Goal: Task Accomplishment & Management: Use online tool/utility

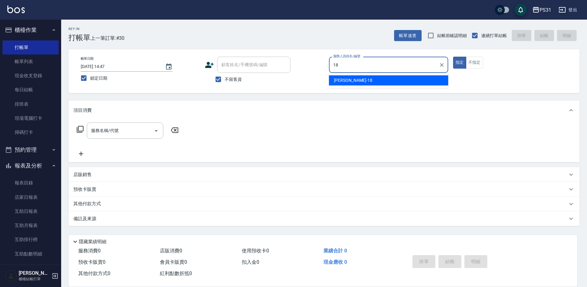
type input "[PERSON_NAME]-18"
type button "true"
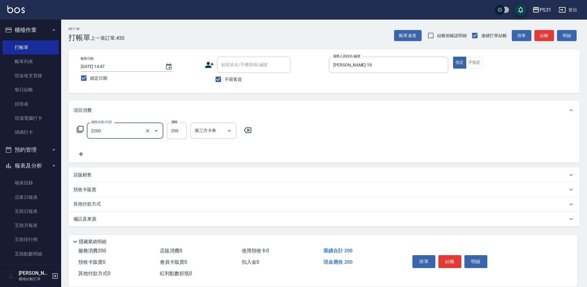
type input "剪髮200(2200)"
type input "300"
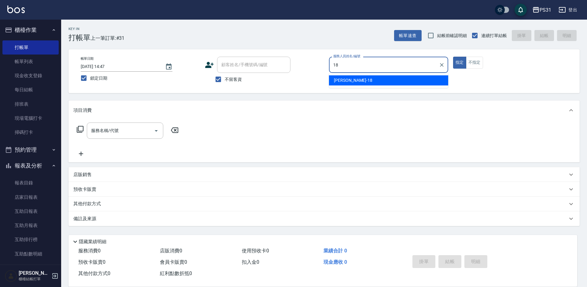
type input "[PERSON_NAME]-18"
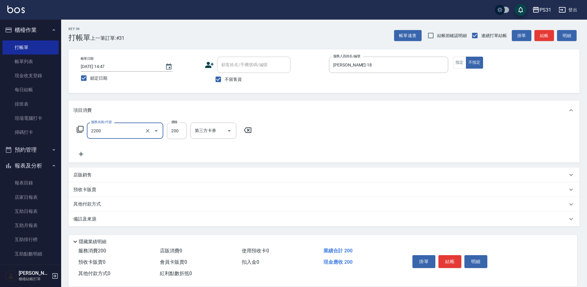
type input "剪髮200(2200)"
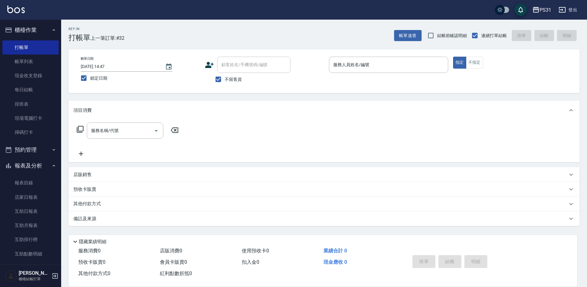
click at [366, 66] on div "服務人員姓名/編號 服務人員姓名/編號" at bounding box center [388, 65] width 119 height 16
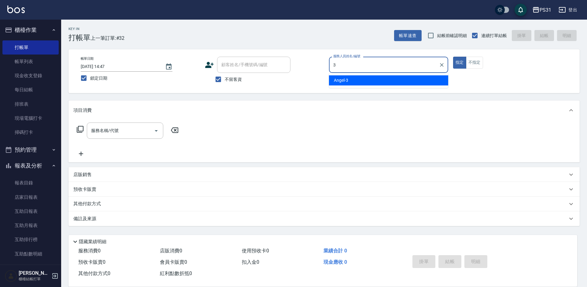
type input "[PERSON_NAME]-3"
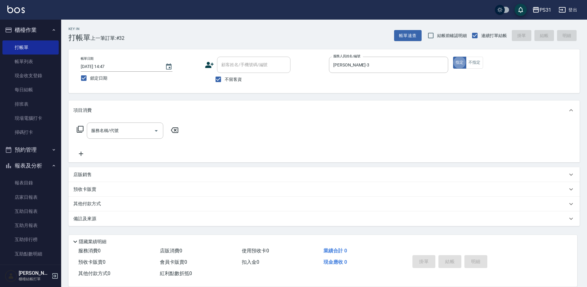
click at [79, 126] on icon at bounding box center [79, 128] width 7 height 7
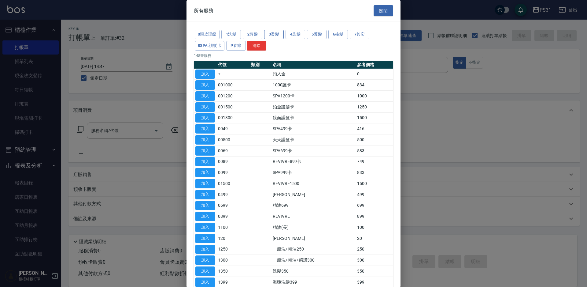
click at [273, 33] on button "3燙髮" at bounding box center [274, 34] width 20 height 9
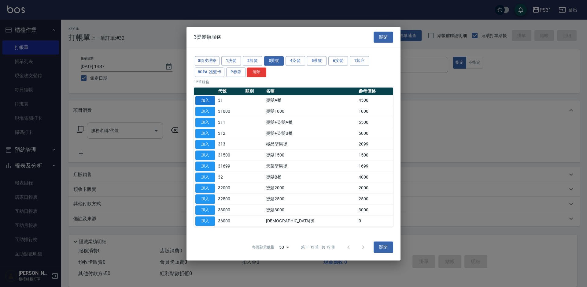
click at [206, 101] on button "加入" at bounding box center [205, 100] width 20 height 9
type input "燙髮A餐(31)"
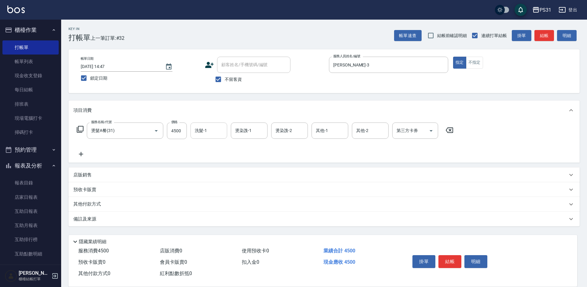
click at [196, 128] on div "洗髮-1 洗髮-1" at bounding box center [209, 130] width 37 height 16
type input "羊羊-23"
click at [251, 130] on div "燙染謢-1 燙染謢-1" at bounding box center [249, 130] width 37 height 16
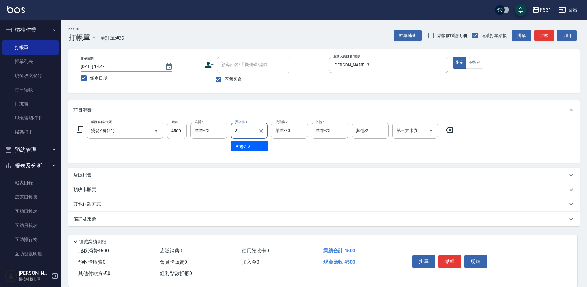
type input "[PERSON_NAME]-3"
click at [174, 134] on input "4500" at bounding box center [177, 130] width 20 height 17
type input "3699"
click at [446, 256] on button "結帳" at bounding box center [450, 261] width 23 height 13
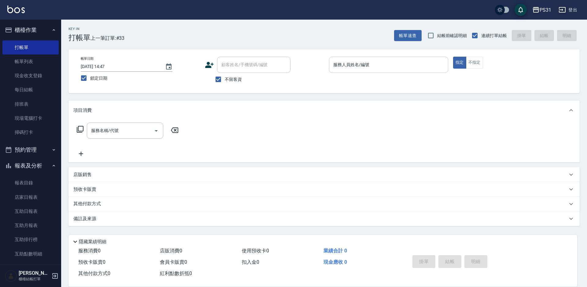
click at [366, 63] on label "服務人員姓名/編號" at bounding box center [351, 64] width 36 height 6
click at [366, 63] on input "服務人員姓名/編號" at bounding box center [389, 64] width 114 height 11
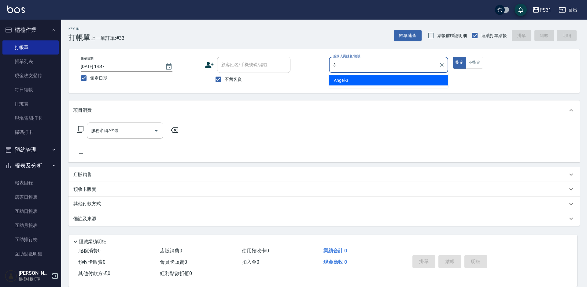
type input "[PERSON_NAME]-3"
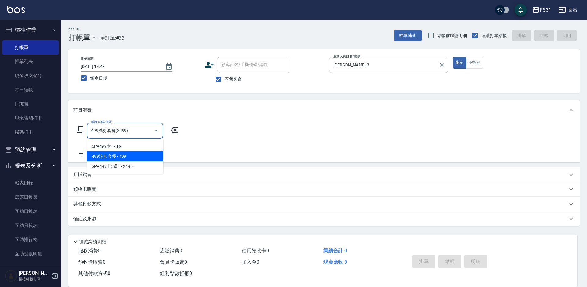
type input "499洗剪套餐(2499)"
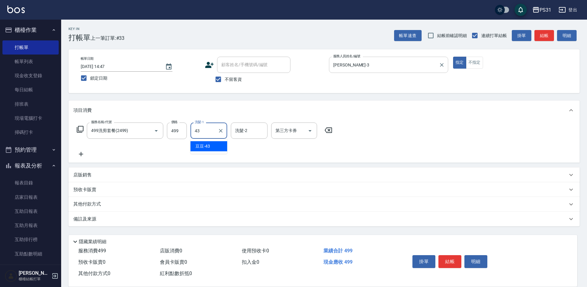
type input "豆豆-43"
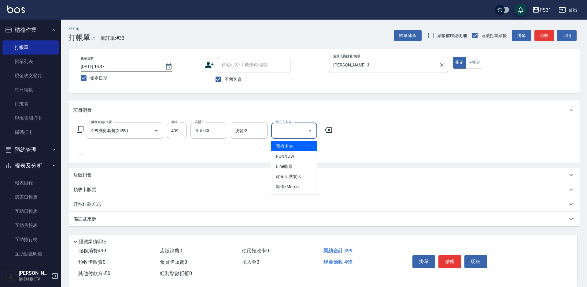
type input "舊有卡券"
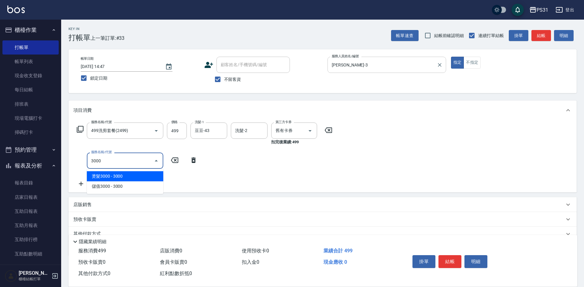
type input "燙髮3000(33000)"
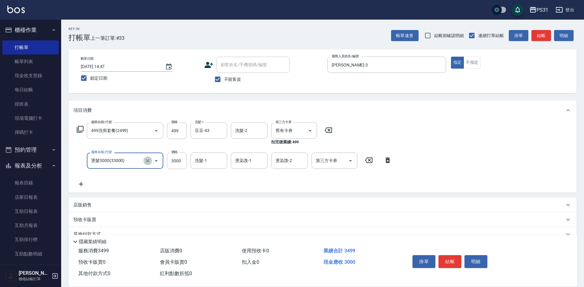
click at [146, 162] on icon "Clear" at bounding box center [148, 161] width 6 height 6
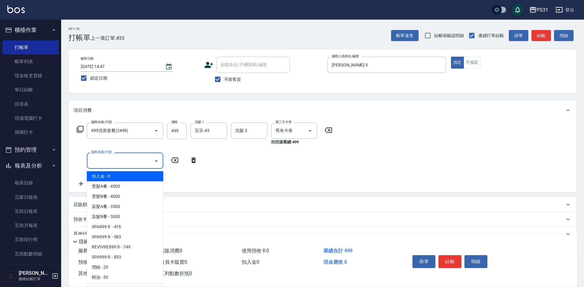
type input "0"
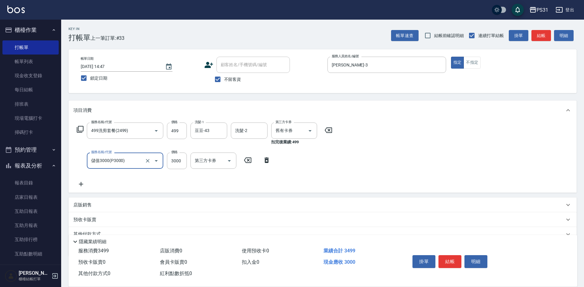
type input "儲值3000(P3000)"
type input "2000"
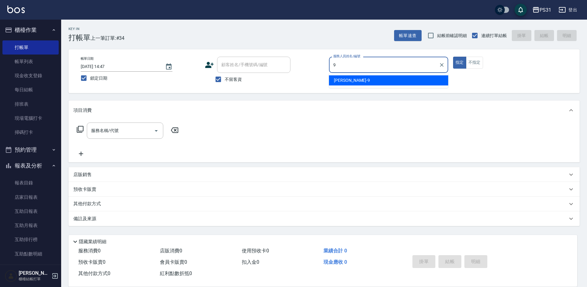
type input "JOJO-9"
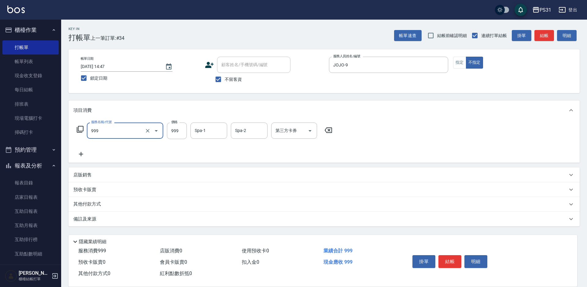
type input "精油套餐999(999)"
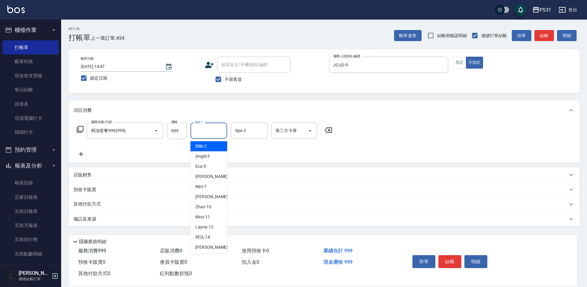
click at [212, 135] on input "Spa-1" at bounding box center [208, 130] width 31 height 11
type input "[PERSON_NAME]-34"
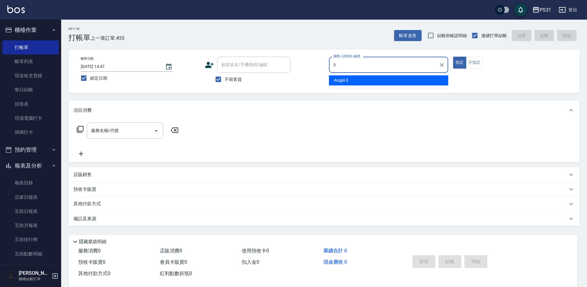
type input "[PERSON_NAME]-3"
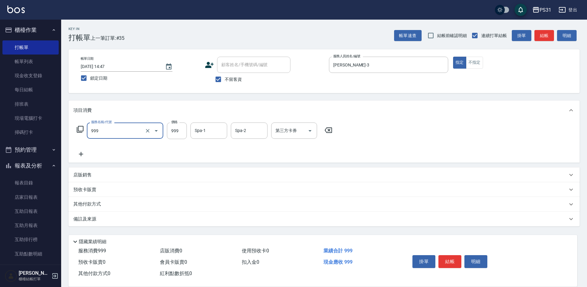
type input "精油套餐999(999)"
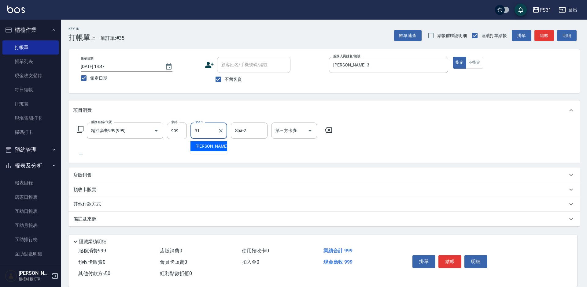
type input "[PERSON_NAME]-31"
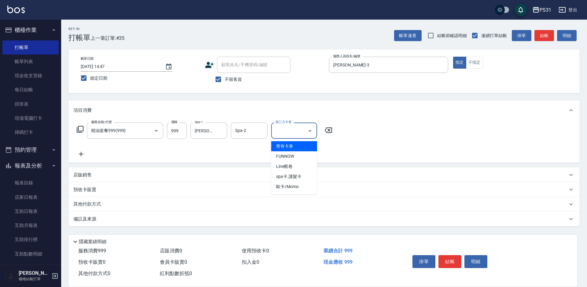
type input "舊有卡券"
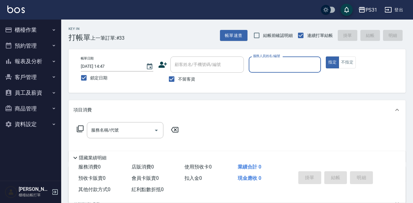
click at [42, 29] on button "櫃檯作業" at bounding box center [30, 30] width 56 height 16
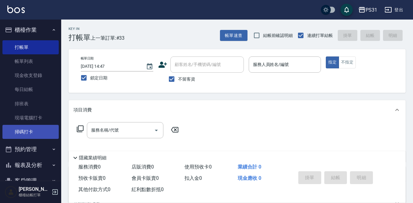
click at [32, 131] on link "掃碼打卡" at bounding box center [30, 132] width 56 height 14
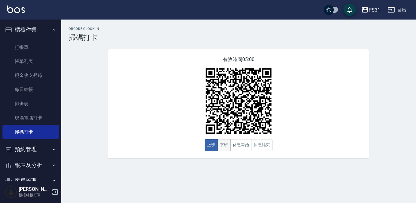
drag, startPoint x: 226, startPoint y: 147, endPoint x: 222, endPoint y: 147, distance: 3.4
click at [225, 147] on button "下班" at bounding box center [223, 145] width 13 height 12
